Goal: Task Accomplishment & Management: Use online tool/utility

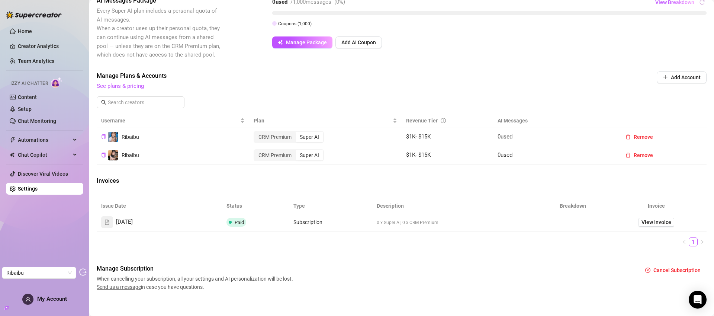
scroll to position [166, 0]
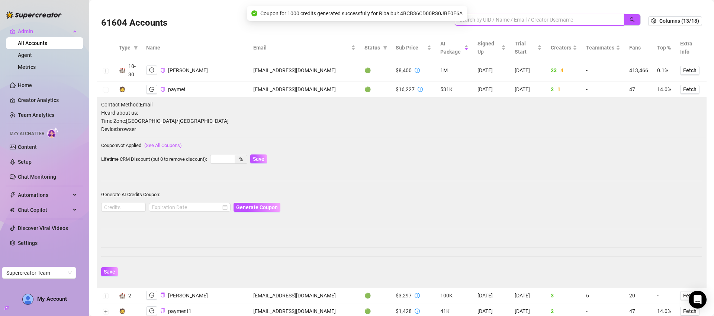
click at [493, 22] on input "search" at bounding box center [536, 20] width 154 height 8
paste input "fx27tmKiKPbNBeL5OmUiHsbRb9m1"
type input "fx27tmKiKPbNBeL5OmUiHsbRb9m1"
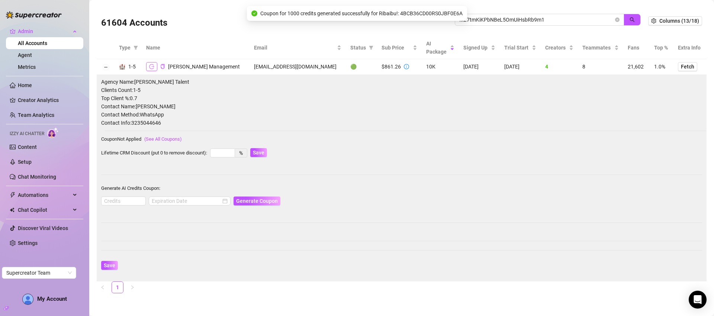
click at [150, 66] on icon "logout" at bounding box center [151, 66] width 5 height 5
click at [106, 66] on button "Collapse row" at bounding box center [106, 67] width 6 height 6
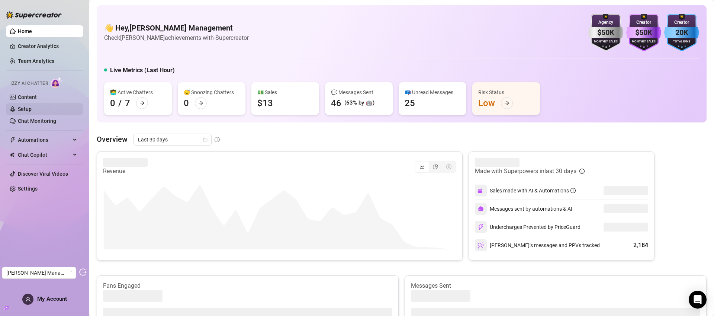
click at [32, 112] on link "Setup" at bounding box center [25, 109] width 14 height 6
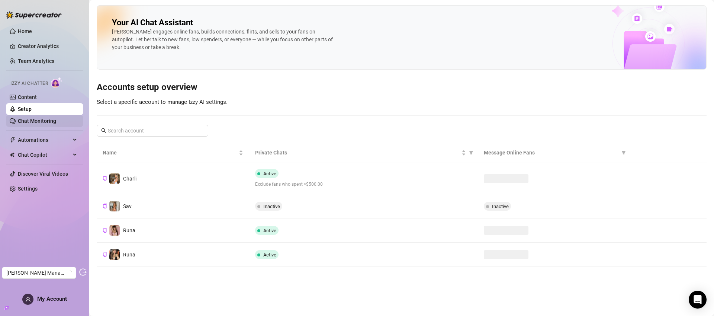
click at [46, 121] on link "Chat Monitoring" at bounding box center [37, 121] width 38 height 6
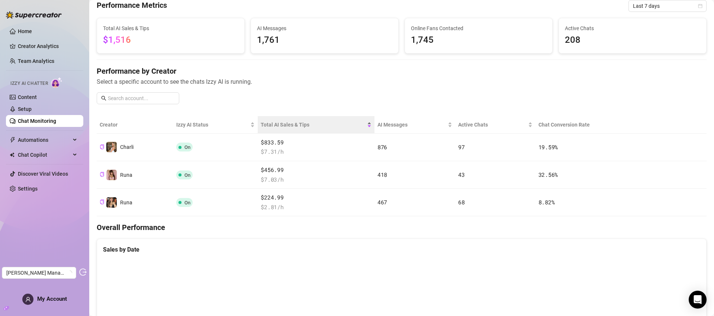
scroll to position [35, 0]
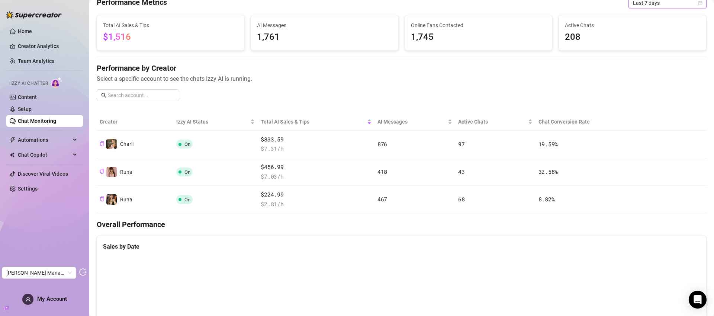
click at [644, 4] on span "Last 7 days" at bounding box center [667, 2] width 69 height 11
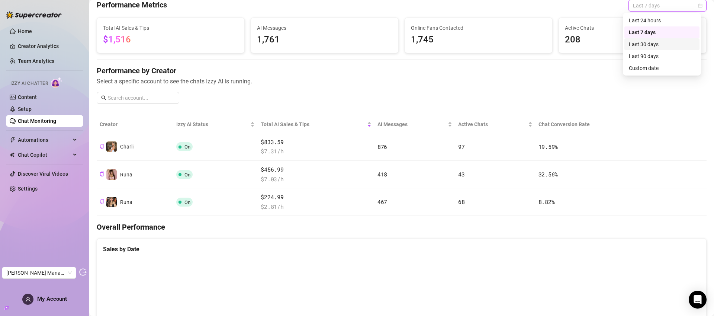
click at [661, 45] on div "Last 30 days" at bounding box center [661, 44] width 66 height 8
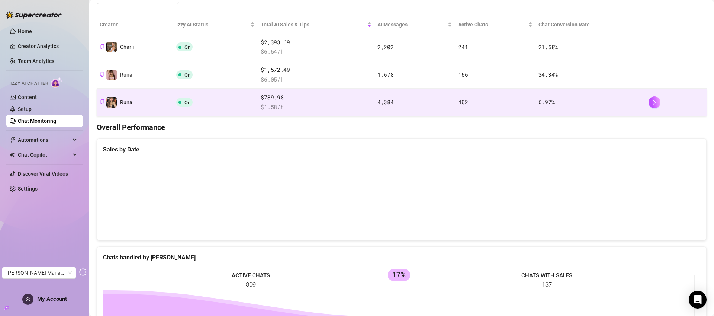
scroll to position [0, 0]
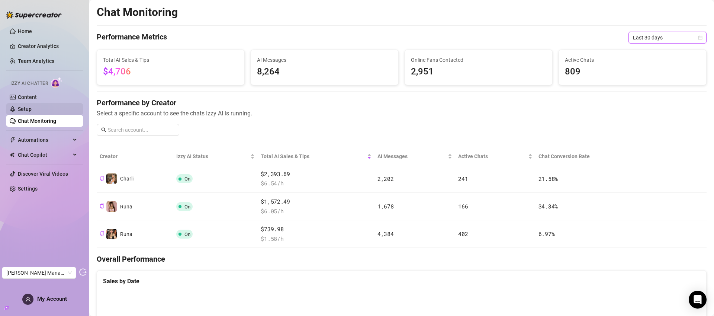
click at [32, 107] on link "Setup" at bounding box center [25, 109] width 14 height 6
